Goal: Find specific page/section: Find specific page/section

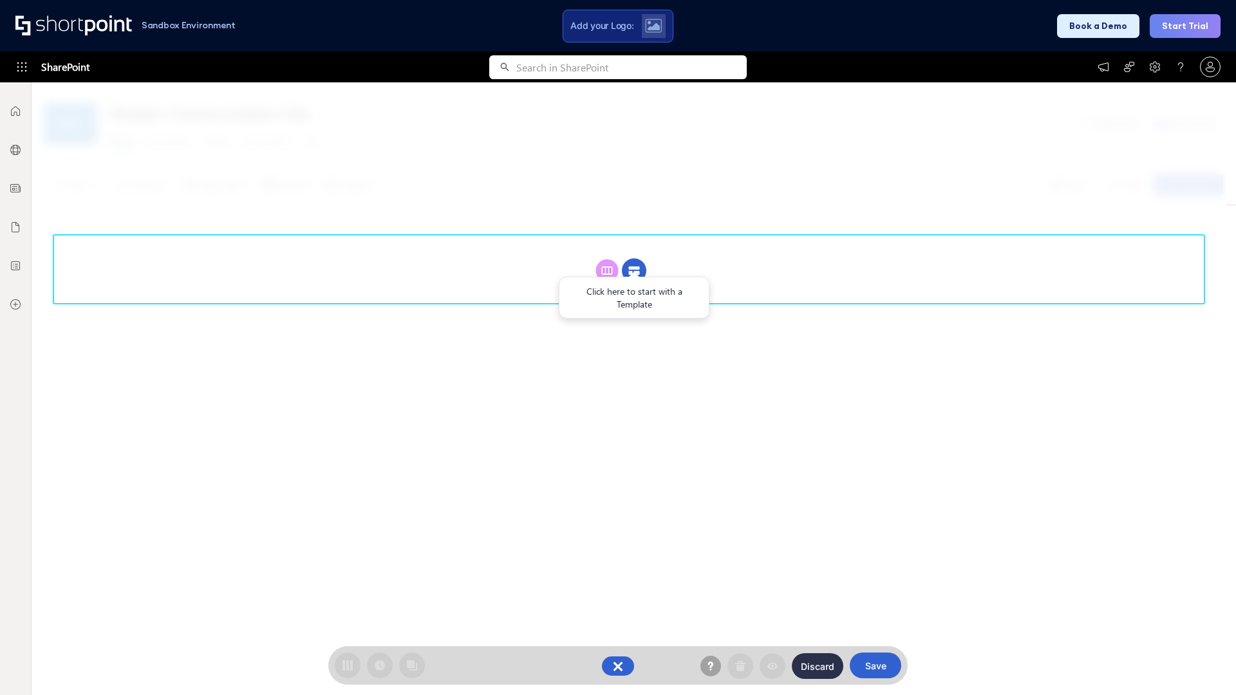
click at [634, 270] on circle at bounding box center [634, 271] width 24 height 24
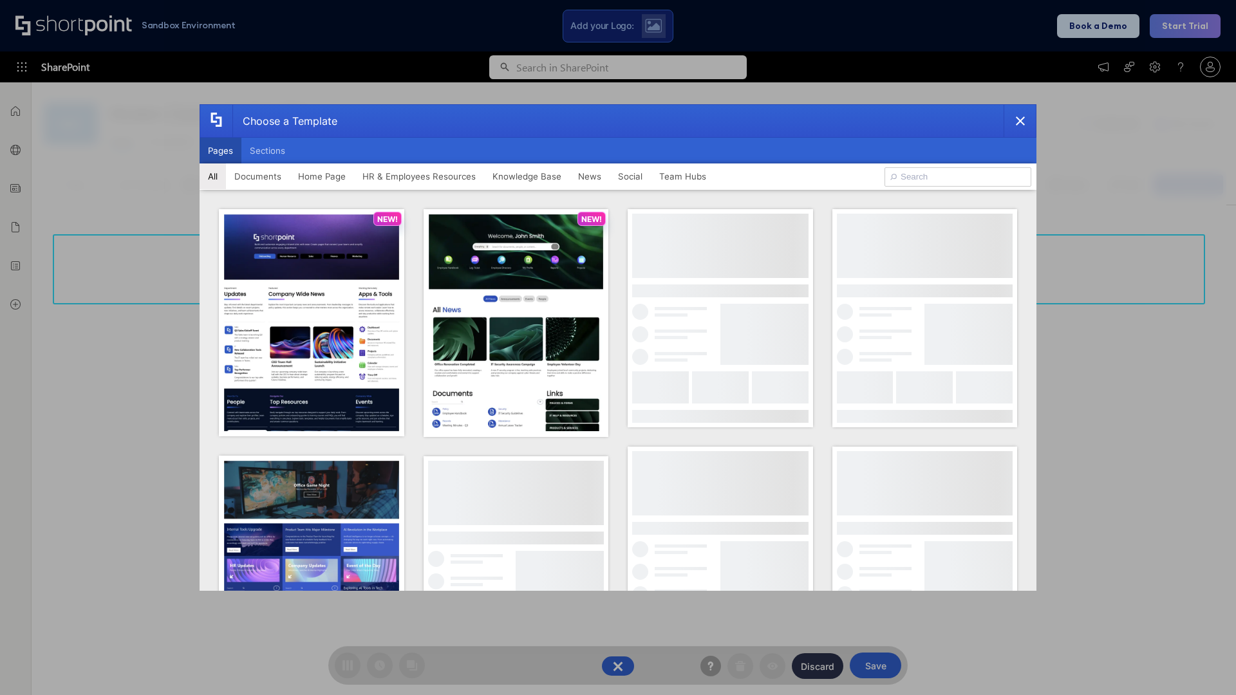
click at [220, 151] on button "Pages" at bounding box center [221, 151] width 42 height 26
type input "HR 8"
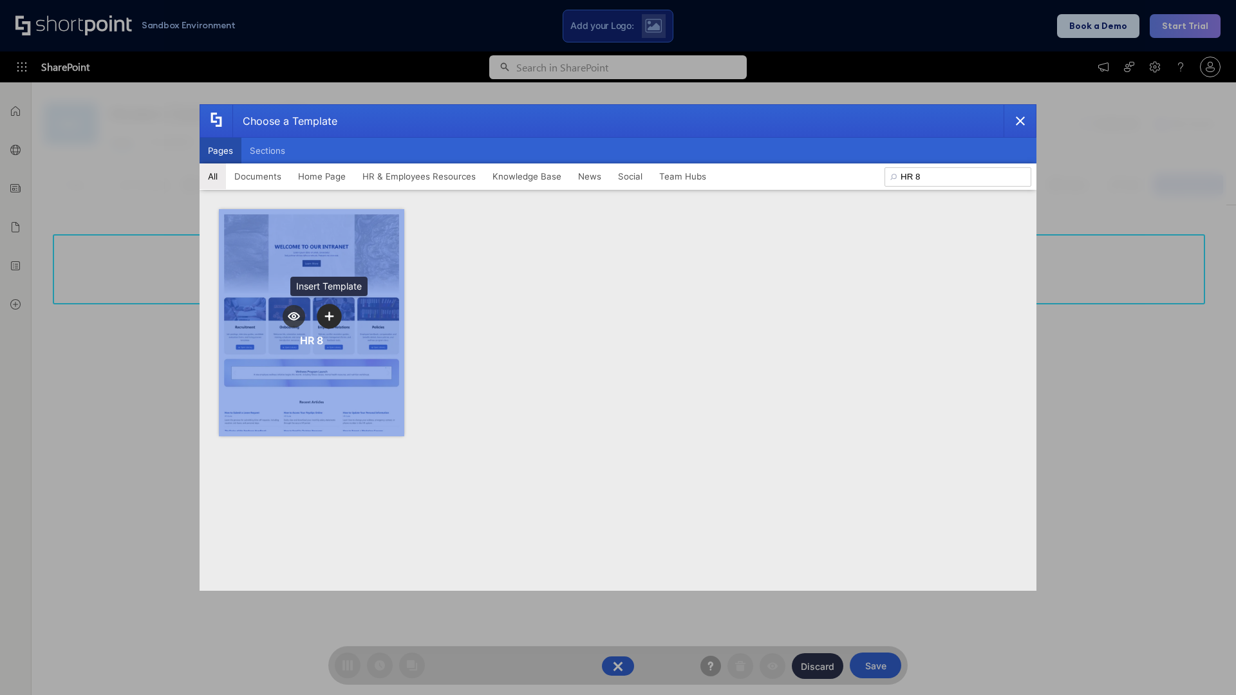
click at [329, 316] on icon "template selector" at bounding box center [329, 316] width 9 height 9
